Goal: Find contact information: Find contact information

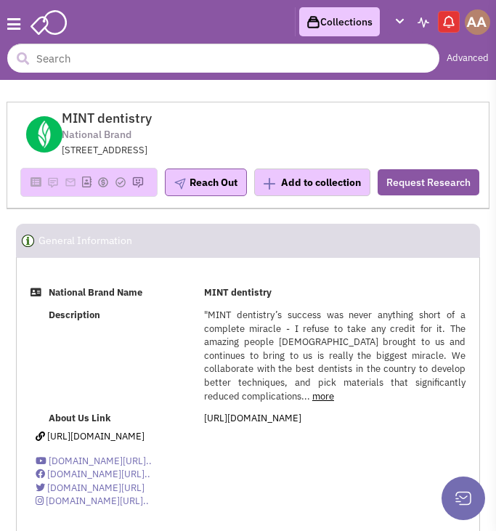
select select
click at [197, 52] on input "text" at bounding box center [223, 58] width 432 height 29
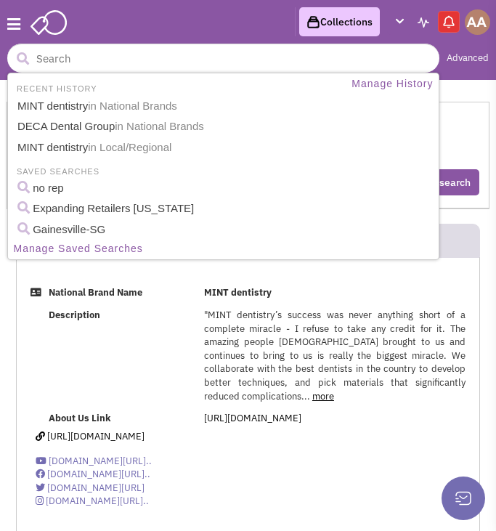
click at [192, 20] on header "Browse 6 results are available, use up and down arrow keys to navigate. Advance…" at bounding box center [248, 40] width 496 height 80
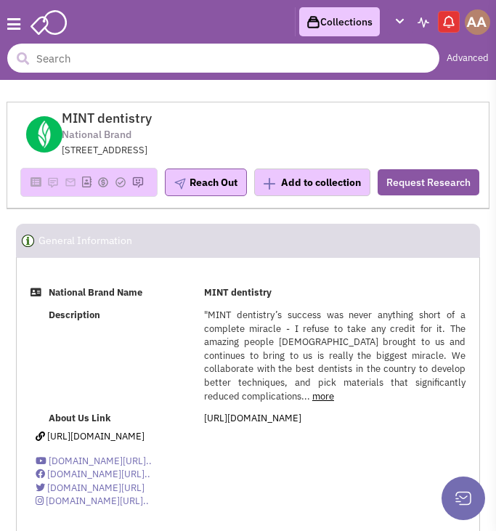
click at [155, 66] on input "text" at bounding box center [223, 58] width 432 height 29
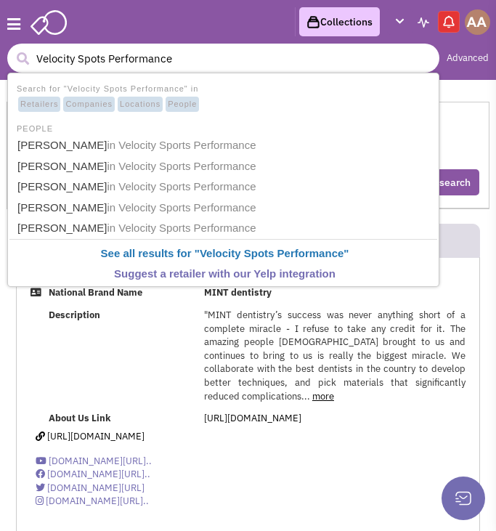
click at [98, 60] on input "Velocity Spots Performance" at bounding box center [223, 58] width 432 height 29
type input "Velocity Sports Performance"
click at [225, 65] on input "Velocity Sports Performance" at bounding box center [223, 58] width 432 height 29
drag, startPoint x: 225, startPoint y: 65, endPoint x: 0, endPoint y: 61, distance: 225.1
click at [0, 61] on header "Browse 6 results are available, use up and down arrow keys to navigate. Velocit…" at bounding box center [248, 40] width 496 height 80
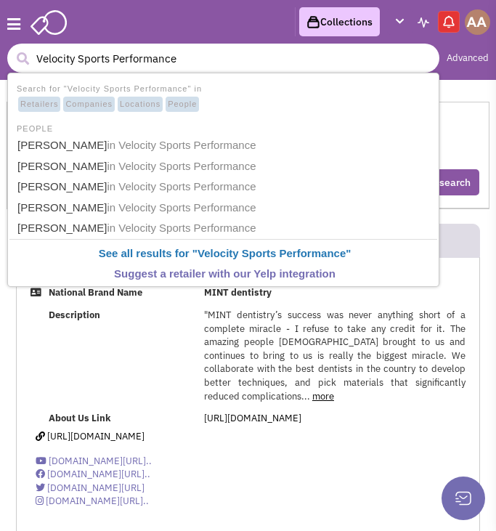
type input "Velocity Sports Performance"
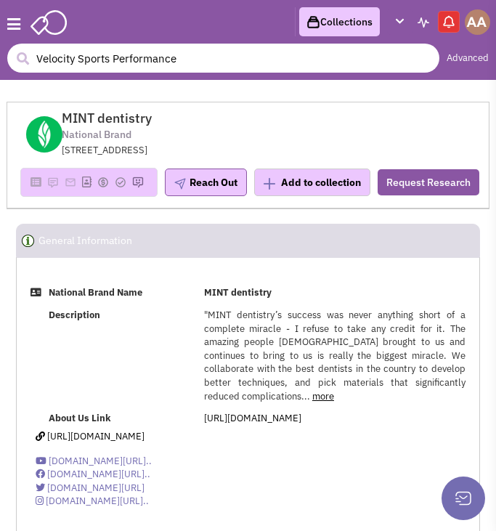
drag, startPoint x: 236, startPoint y: 58, endPoint x: 156, endPoint y: 57, distance: 79.9
click at [151, 57] on input "Velocity Sports Performance" at bounding box center [223, 58] width 432 height 29
click at [186, 57] on input "Velocity Sports Performance" at bounding box center [223, 58] width 432 height 29
click at [12, 48] on button "submit" at bounding box center [23, 59] width 22 height 22
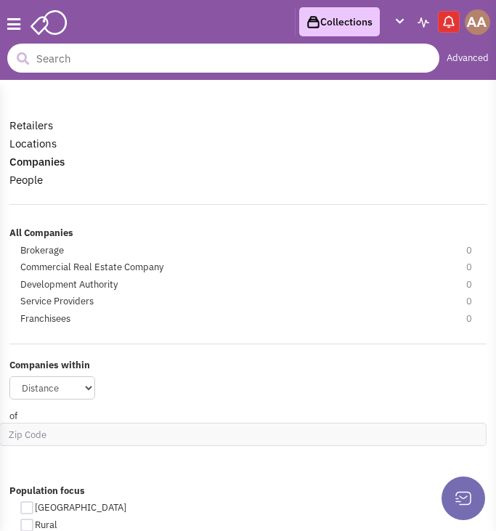
click at [142, 60] on input "text" at bounding box center [223, 58] width 432 height 29
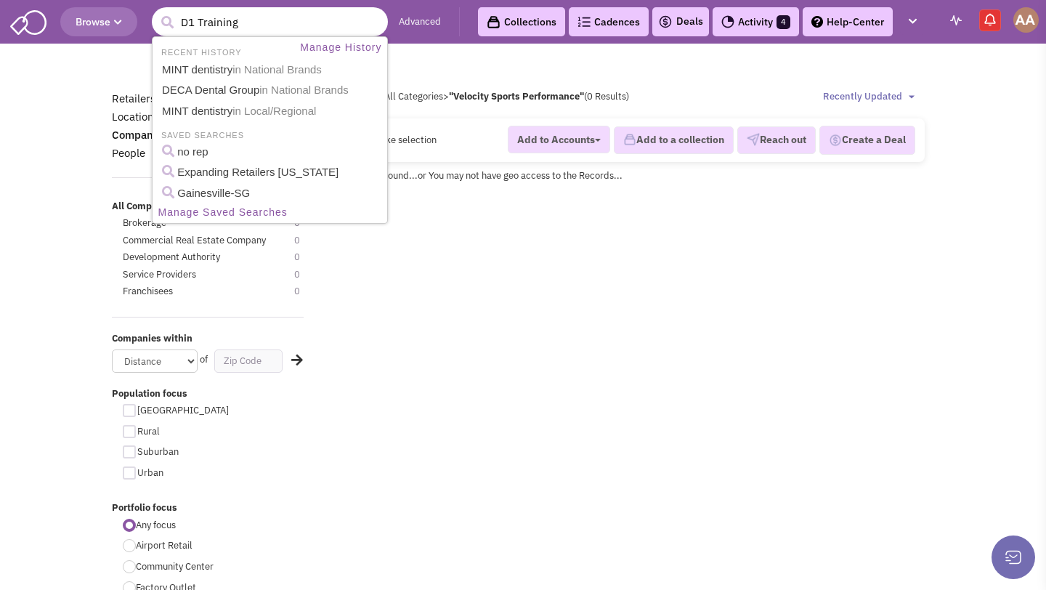
type input "D1 Training"
click at [156, 12] on button "submit" at bounding box center [167, 23] width 22 height 22
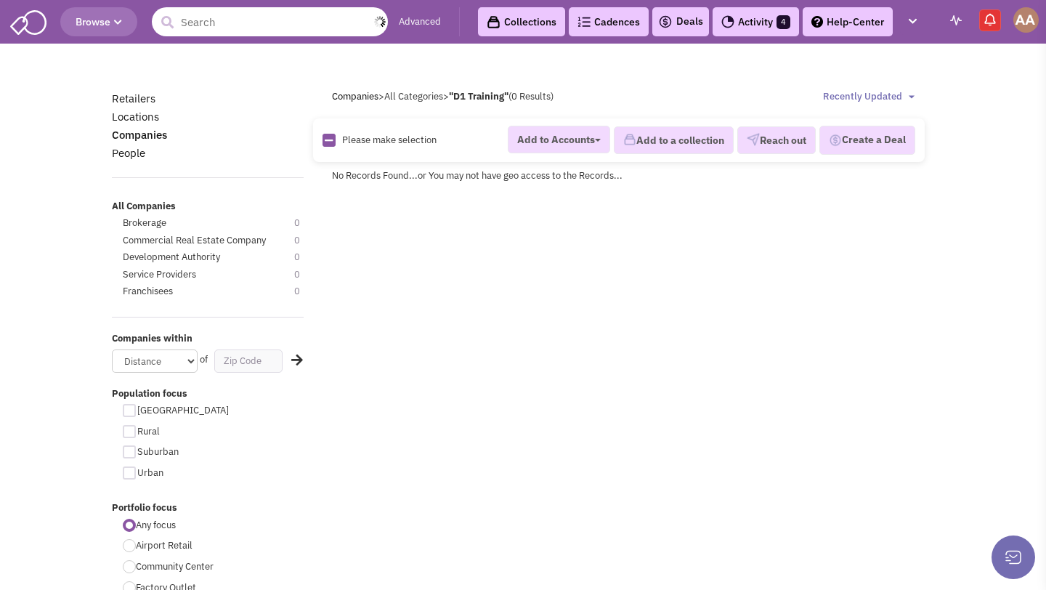
click at [231, 15] on input "text" at bounding box center [270, 21] width 236 height 29
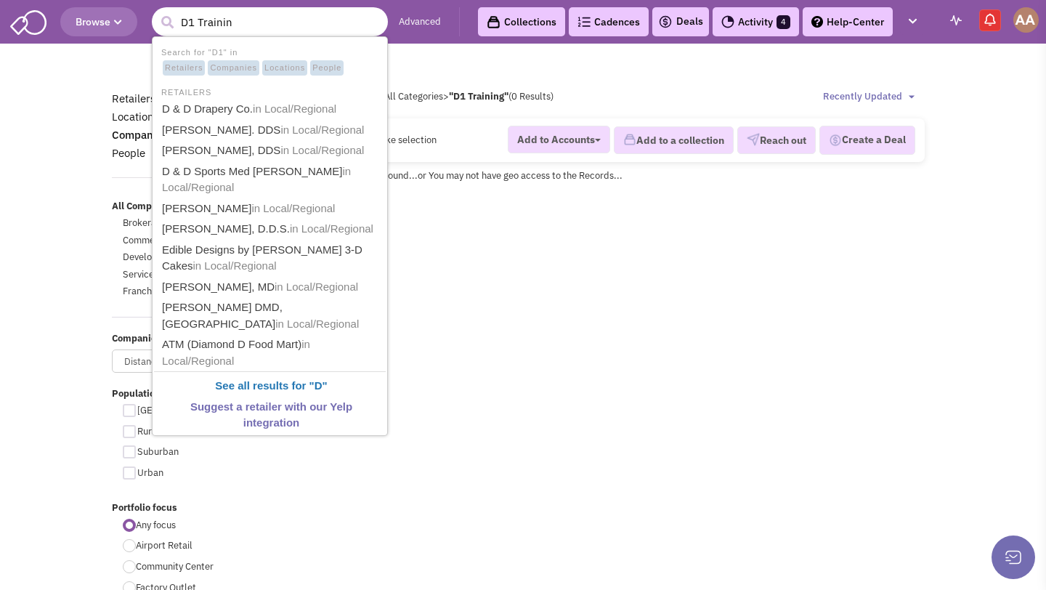
type input "D1 Training"
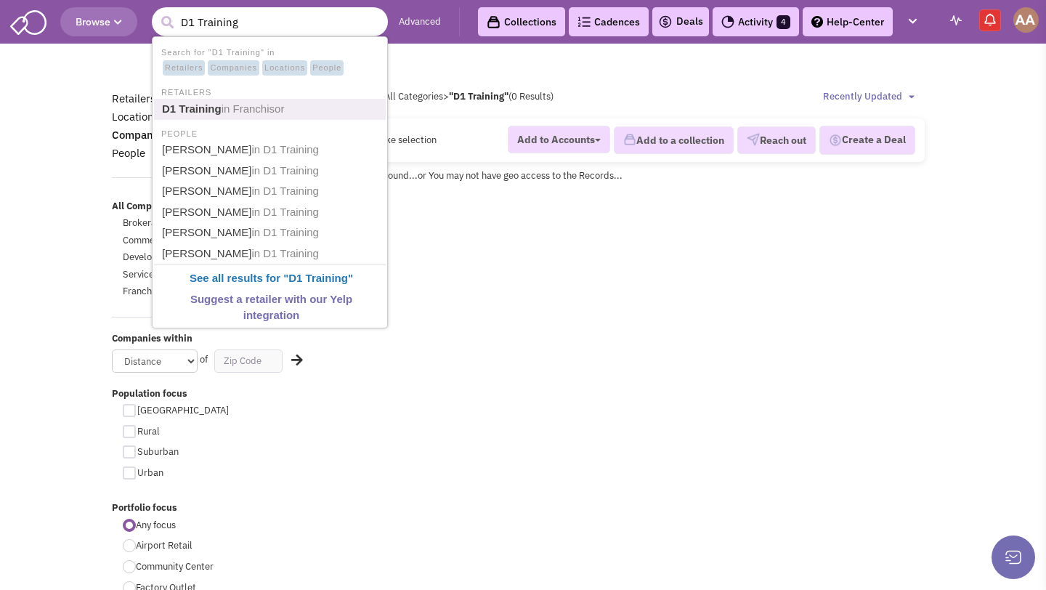
click at [237, 102] on span "in Franchisor" at bounding box center [252, 108] width 63 height 12
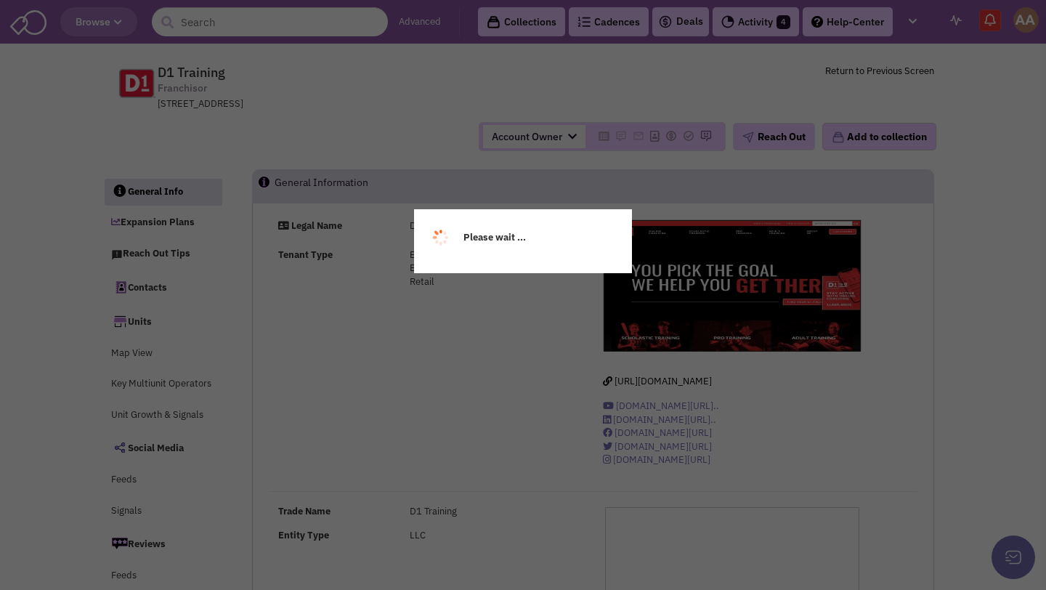
select select
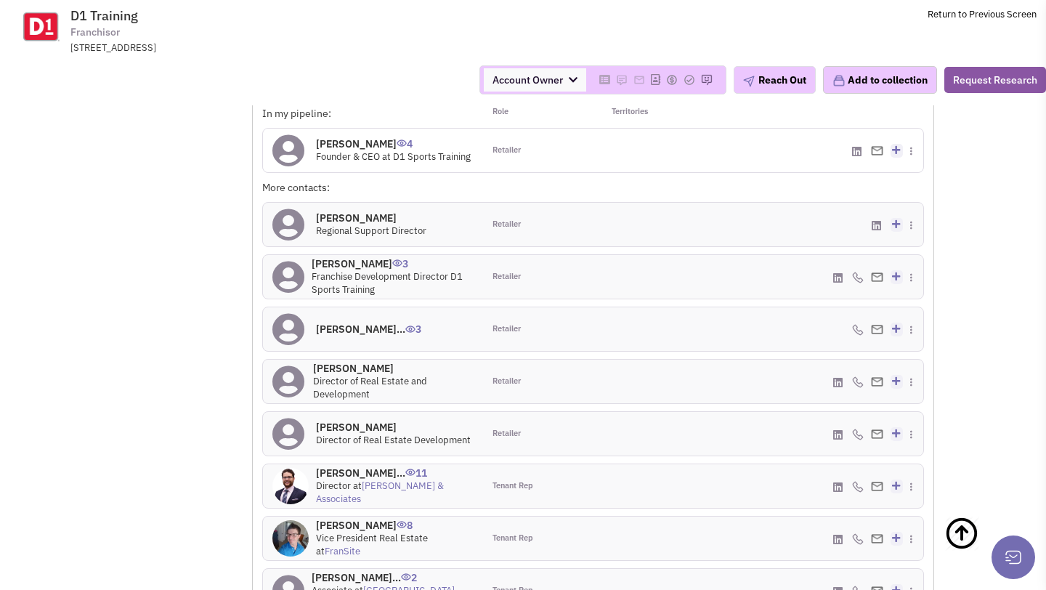
scroll to position [1165, 0]
click at [344, 258] on h4 "Richard Collins 3" at bounding box center [393, 262] width 162 height 13
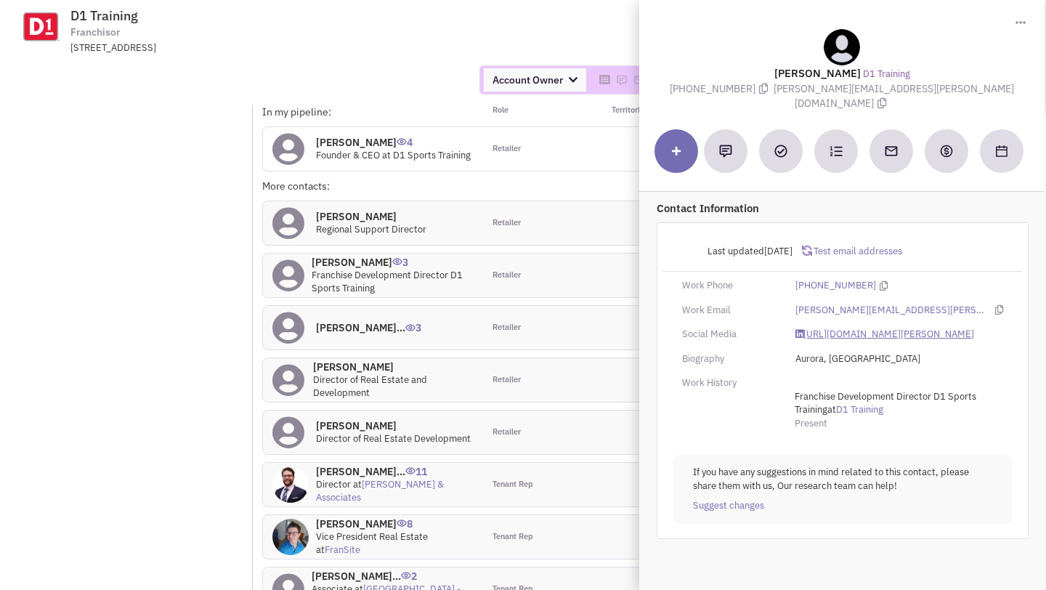
click at [835, 327] on link "https://www.linkedin.com/in/richard-collins-798ba886/" at bounding box center [884, 334] width 179 height 14
drag, startPoint x: 809, startPoint y: 90, endPoint x: 948, endPoint y: 94, distance: 139.5
click at [948, 94] on span "richard.collins@d1training.com" at bounding box center [893, 96] width 240 height 28
copy span "richard.collins@d1training.com"
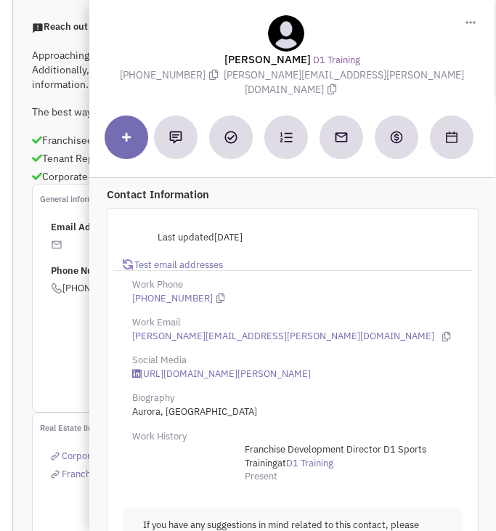
click at [61, 29] on div "Reach out tip Approaching regional franchisees and tenant representatives is a …" at bounding box center [247, 333] width 471 height 678
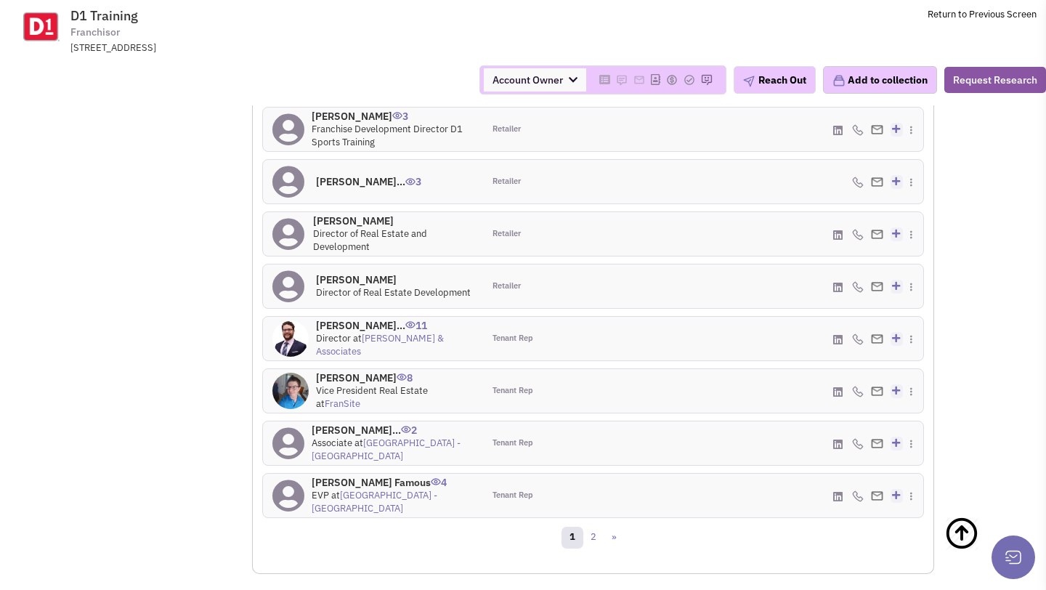
scroll to position [1312, 0]
click at [595, 539] on link "2" at bounding box center [593, 536] width 22 height 22
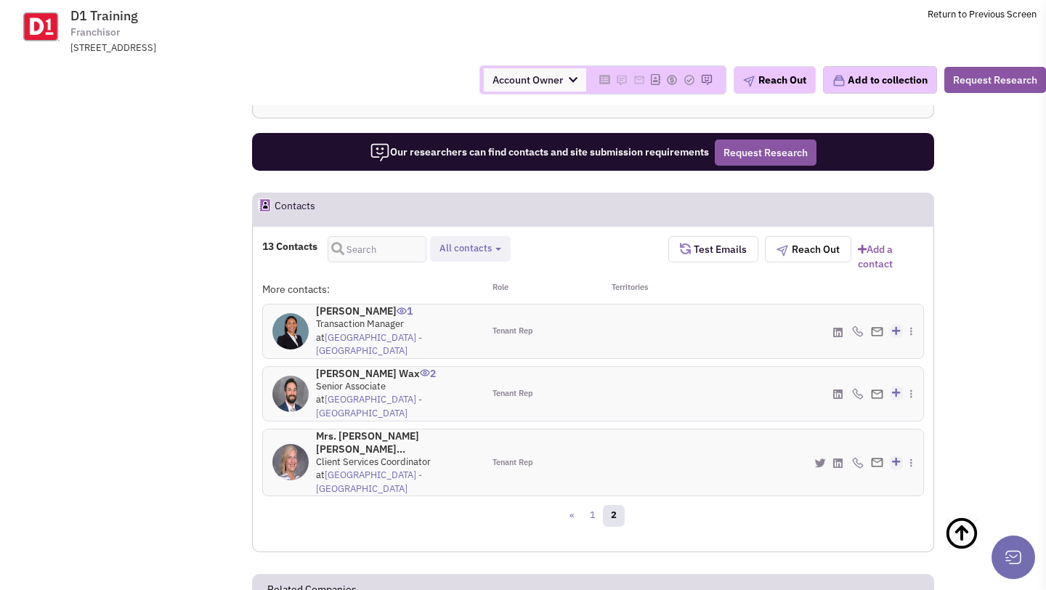
scroll to position [1069, 0]
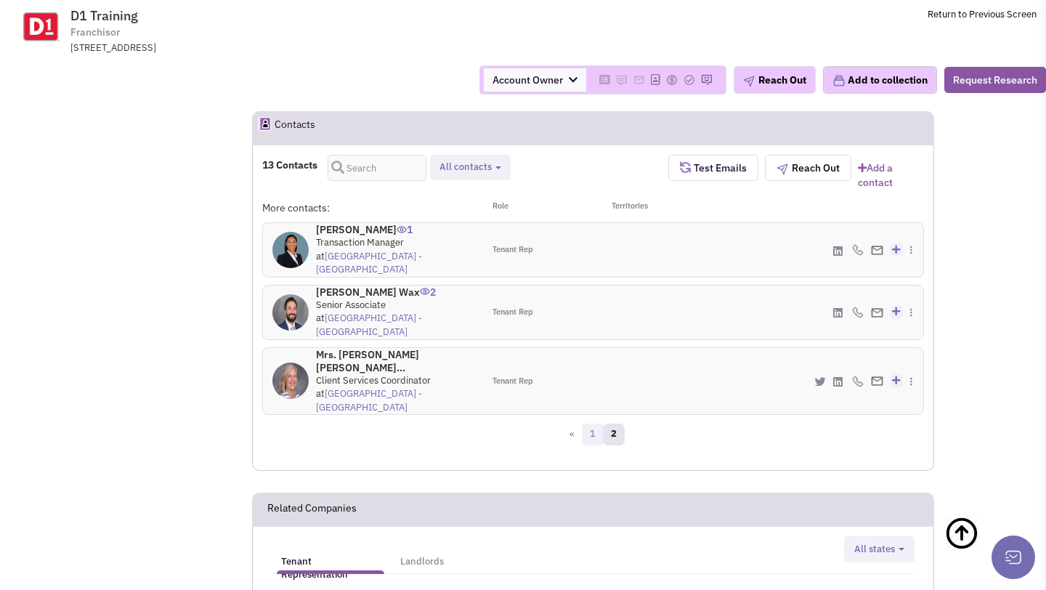
click at [592, 423] on link "1" at bounding box center [593, 434] width 22 height 22
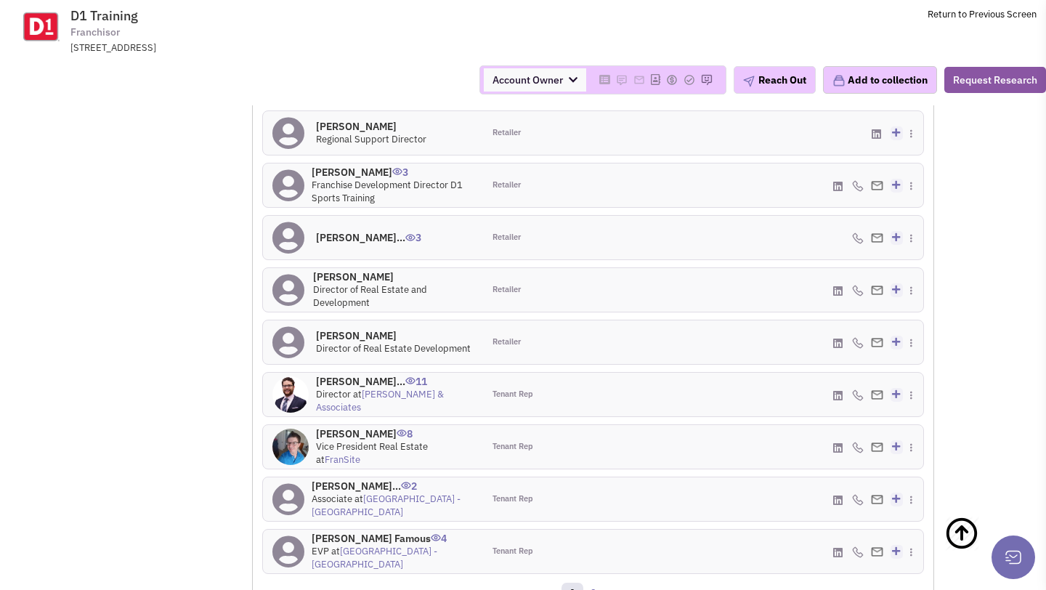
scroll to position [1259, 0]
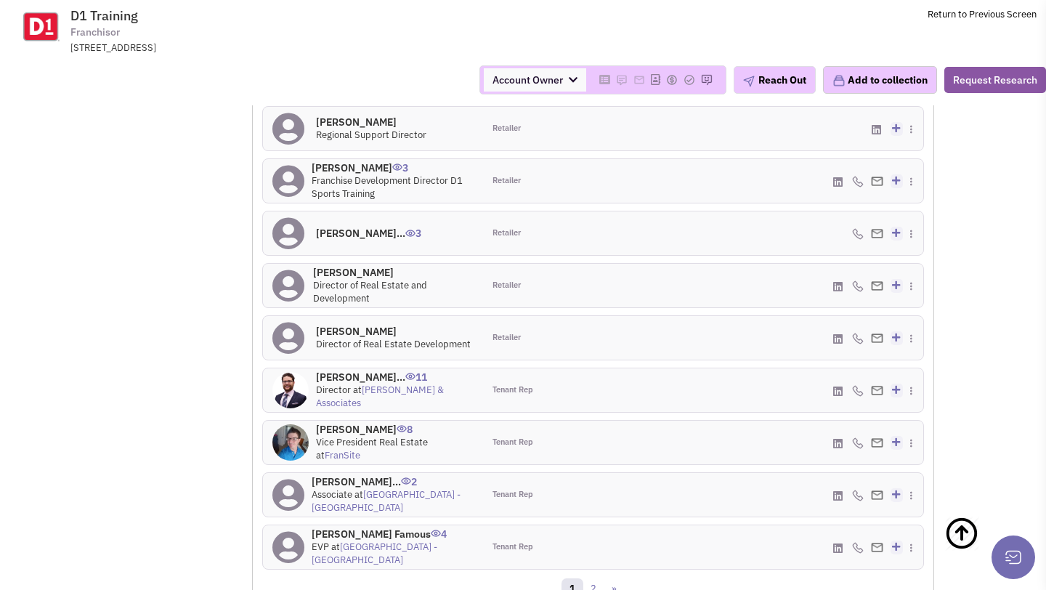
click at [367, 329] on h4 "Mr. Brandon Borah 0" at bounding box center [393, 331] width 155 height 13
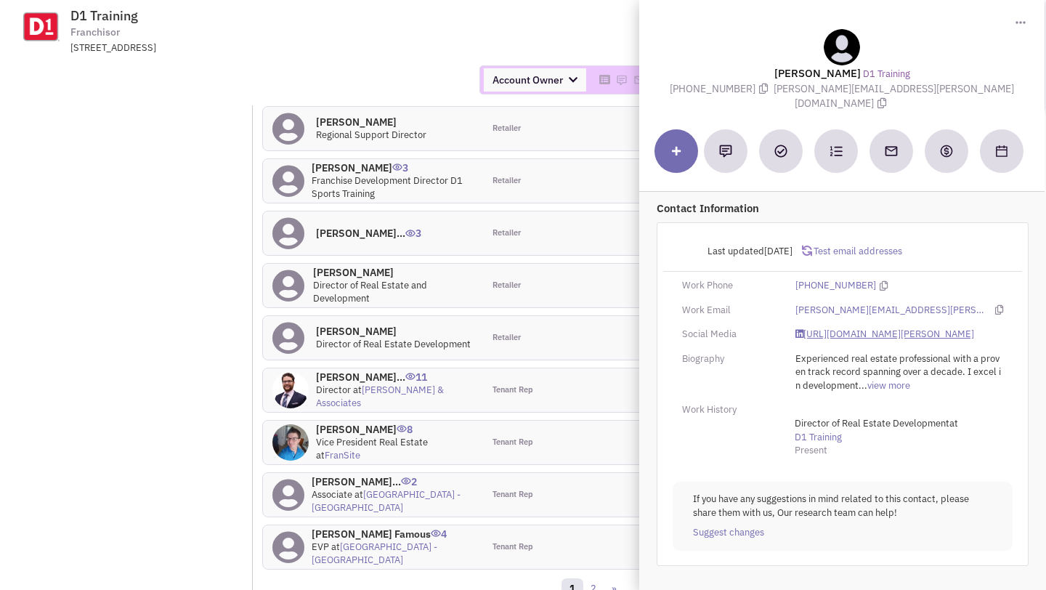
click at [829, 327] on link "https://www.linkedin.com/in/brandon-borah/" at bounding box center [884, 334] width 179 height 14
click at [852, 327] on link "https://www.linkedin.com/in/brandon-borah/" at bounding box center [884, 334] width 179 height 14
drag, startPoint x: 809, startPoint y: 89, endPoint x: 949, endPoint y: 94, distance: 140.2
click at [949, 94] on span "brandon.borah@d1training.com" at bounding box center [893, 96] width 240 height 28
copy span "brandon.borah@d1training.com"
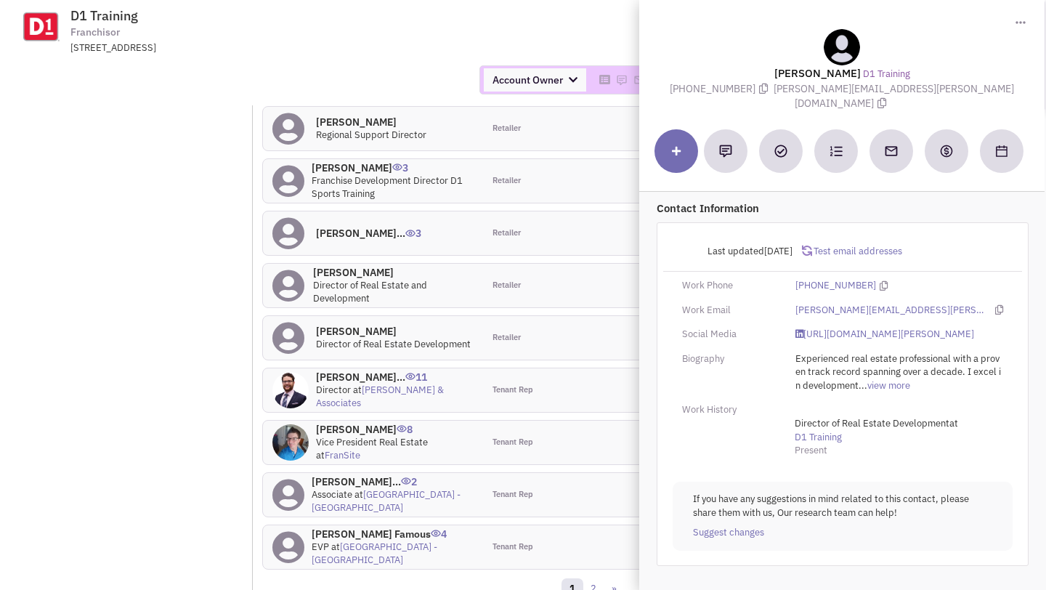
click at [900, 44] on div at bounding box center [842, 47] width 372 height 36
click at [407, 77] on div "Account Owner Account Owner Abe Arteaga Armando Delgado Cody Johnson Erik K. Fu…" at bounding box center [523, 79] width 1065 height 29
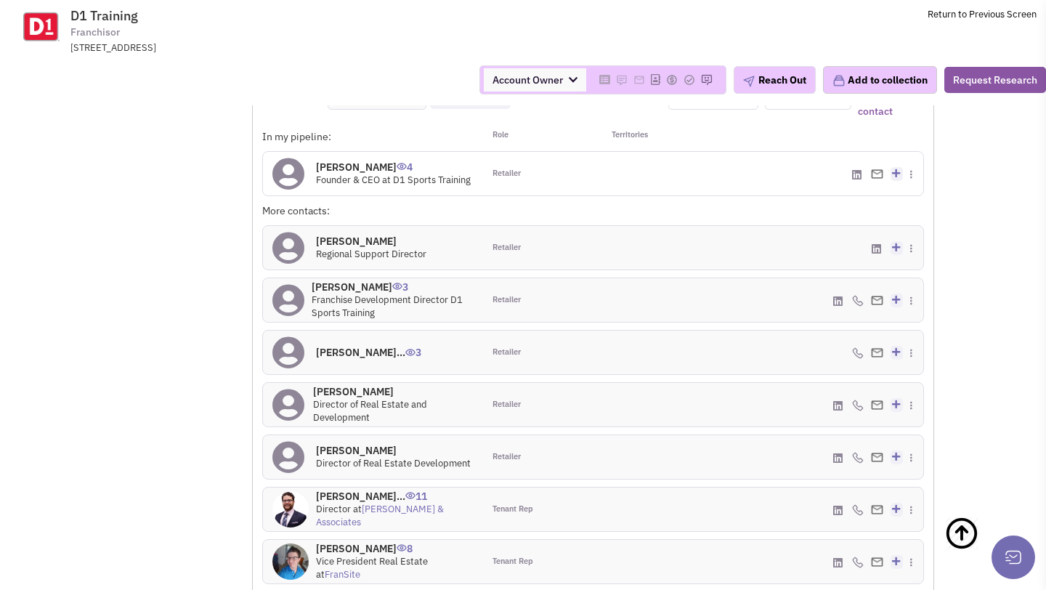
scroll to position [1134, 0]
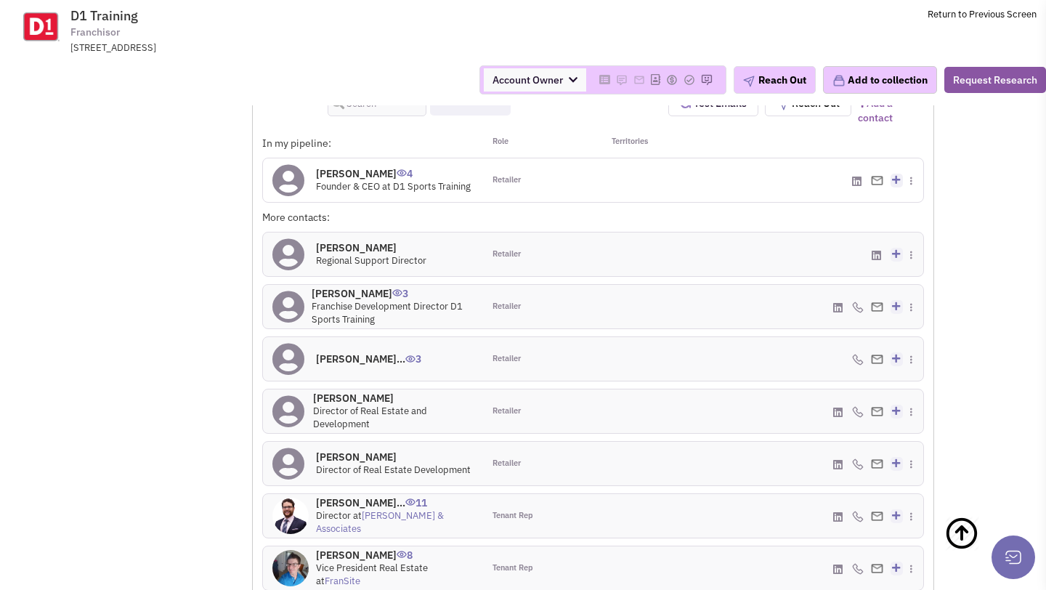
click at [381, 174] on h4 "Will Bartholomew 4" at bounding box center [393, 173] width 155 height 13
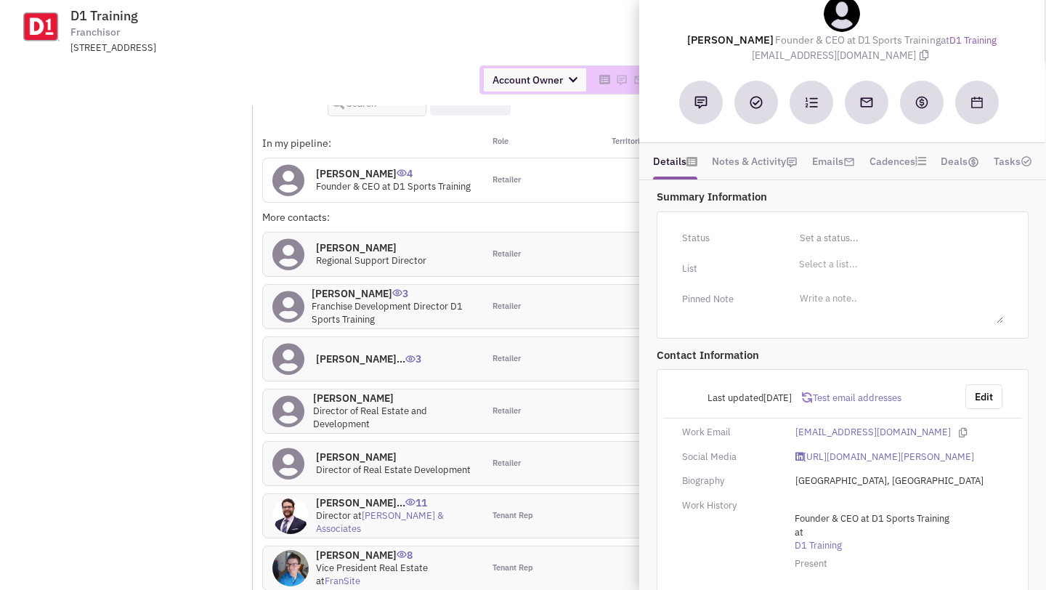
scroll to position [0, 0]
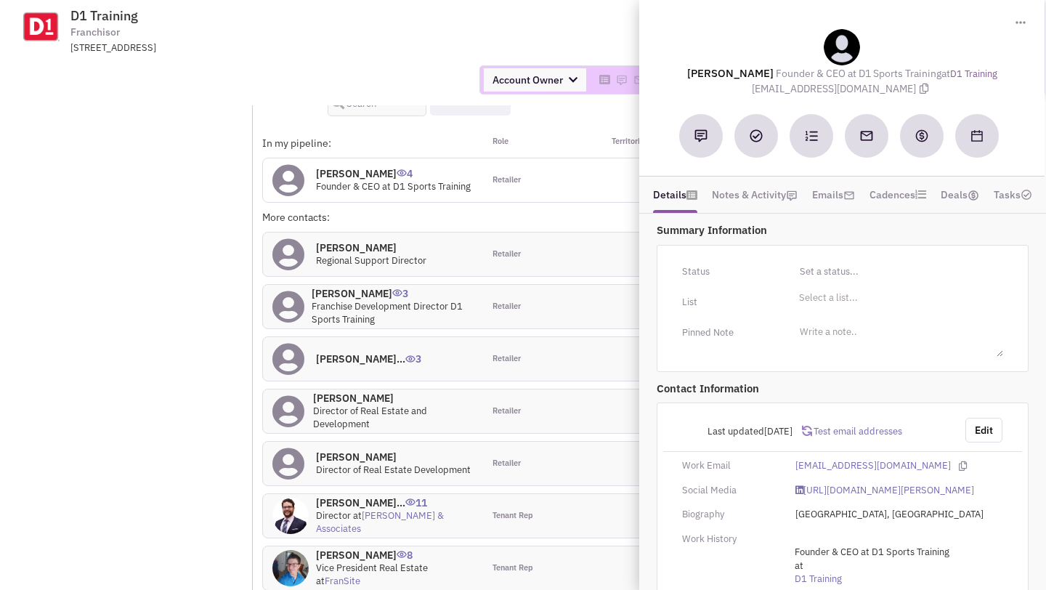
drag, startPoint x: 785, startPoint y: 89, endPoint x: 879, endPoint y: 89, distance: 93.7
click at [879, 89] on span "will@d1training.com" at bounding box center [842, 88] width 180 height 13
click at [940, 89] on div "Will Bartholomew Founder & CEO at D1 Sports Training at D1 Training will@d1trai…" at bounding box center [841, 62] width 391 height 67
click at [846, 497] on link "https://www.linkedin.com/in/will-bartholomew-35b60789/" at bounding box center [884, 491] width 179 height 14
drag, startPoint x: 788, startPoint y: 89, endPoint x: 875, endPoint y: 91, distance: 87.1
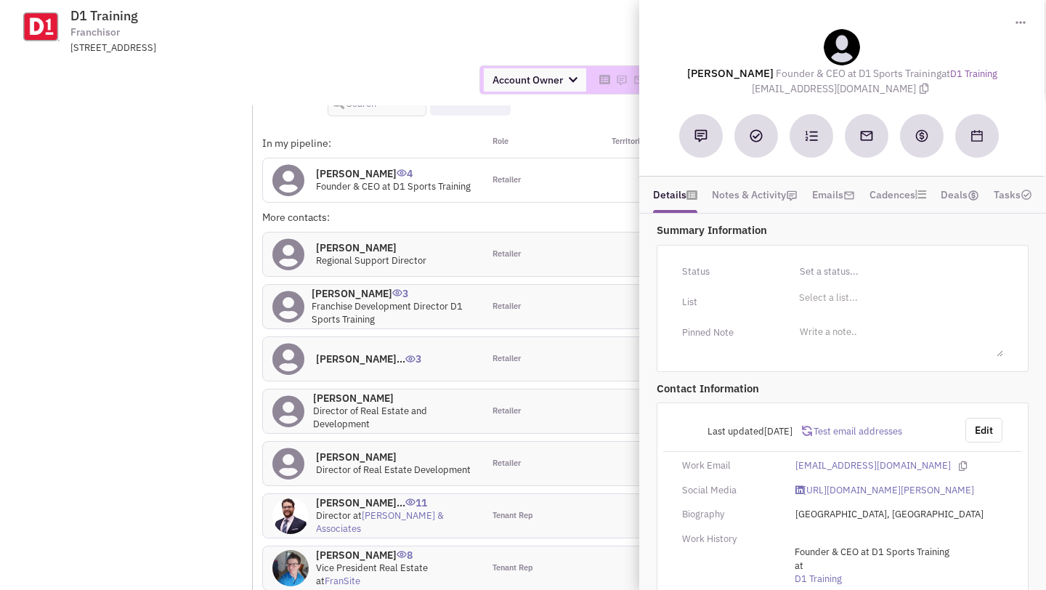
click at [875, 91] on span "will@d1training.com" at bounding box center [842, 88] width 180 height 13
copy span "will@d1training.com"
